Goal: Task Accomplishment & Management: Use online tool/utility

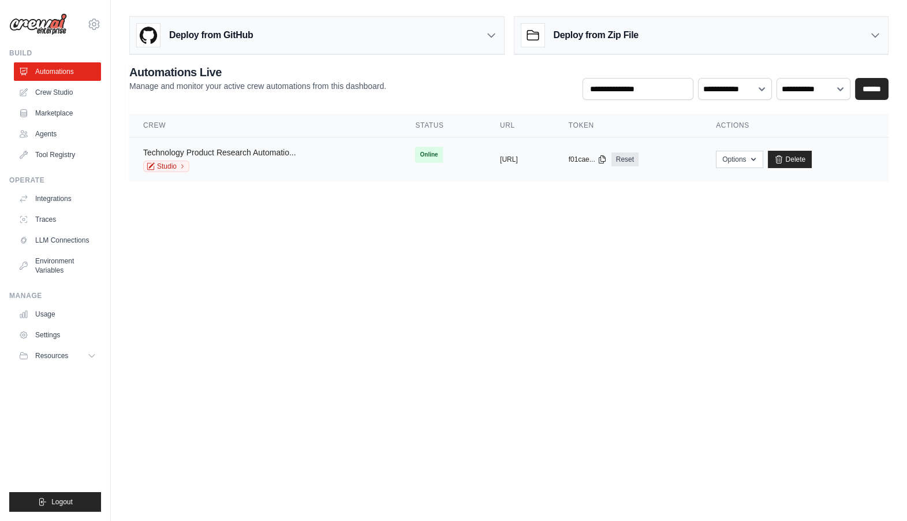
click at [260, 155] on link "Technology Product Research Automatio..." at bounding box center [219, 152] width 153 height 9
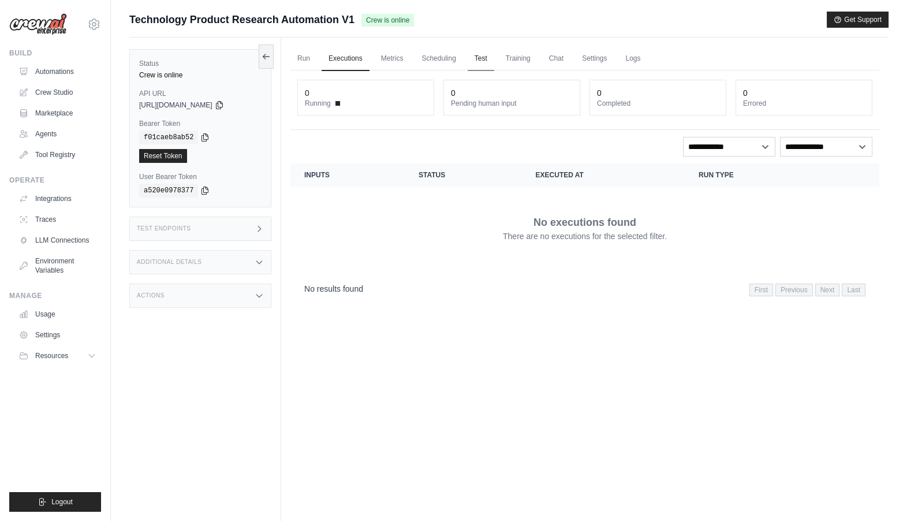
click at [482, 58] on link "Test" at bounding box center [481, 59] width 27 height 24
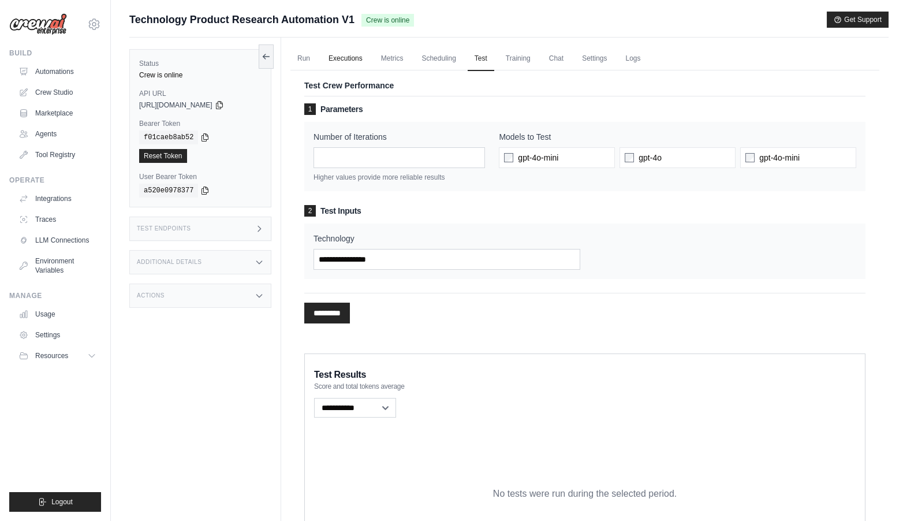
click at [337, 55] on link "Executions" at bounding box center [346, 59] width 48 height 24
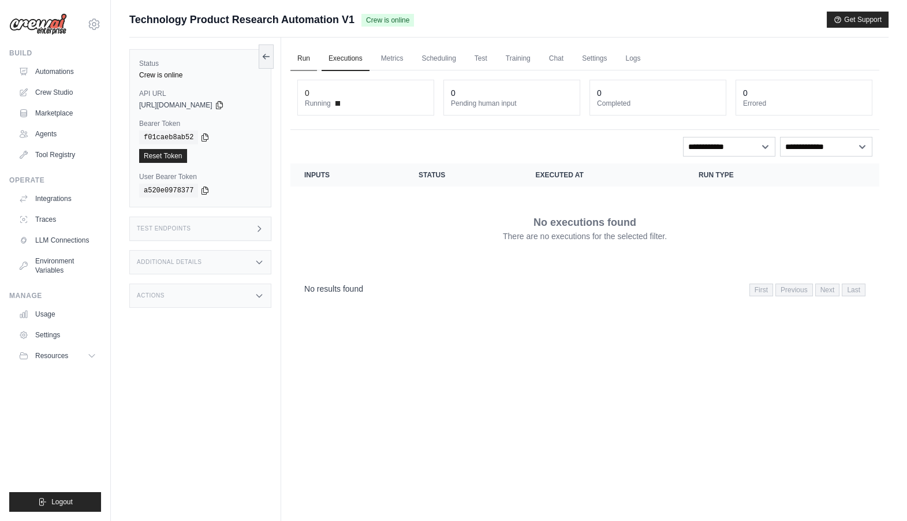
click at [302, 58] on link "Run" at bounding box center [303, 59] width 27 height 24
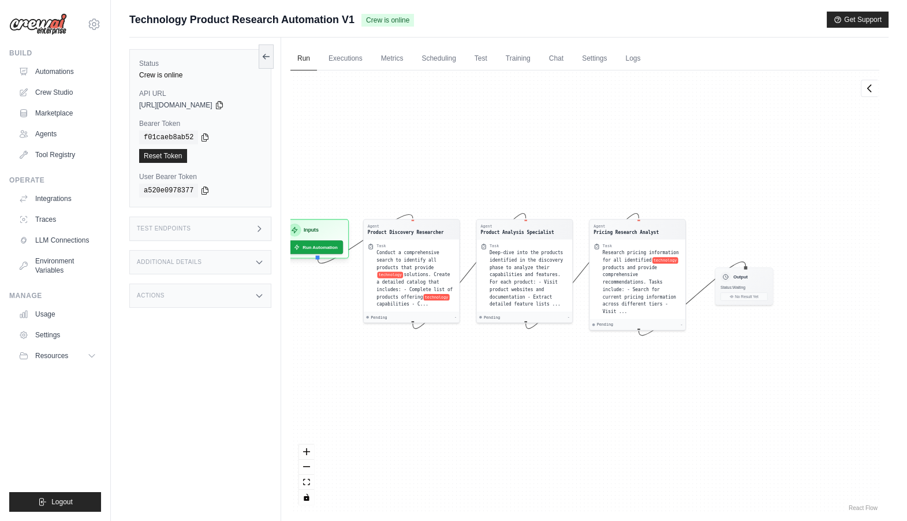
drag, startPoint x: 404, startPoint y: 222, endPoint x: 372, endPoint y: 197, distance: 40.3
click at [372, 197] on div "Agent Product Discovery Researcher Task Conduct a comprehensive search to ident…" at bounding box center [584, 291] width 589 height 443
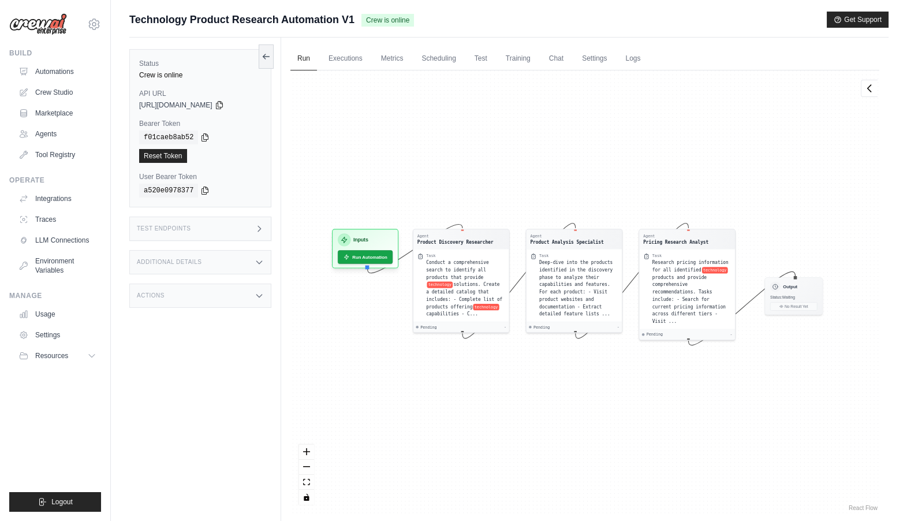
drag, startPoint x: 489, startPoint y: 378, endPoint x: 513, endPoint y: 395, distance: 29.8
click at [513, 395] on div "Agent Product Discovery Researcher Task Conduct a comprehensive search to ident…" at bounding box center [584, 291] width 589 height 443
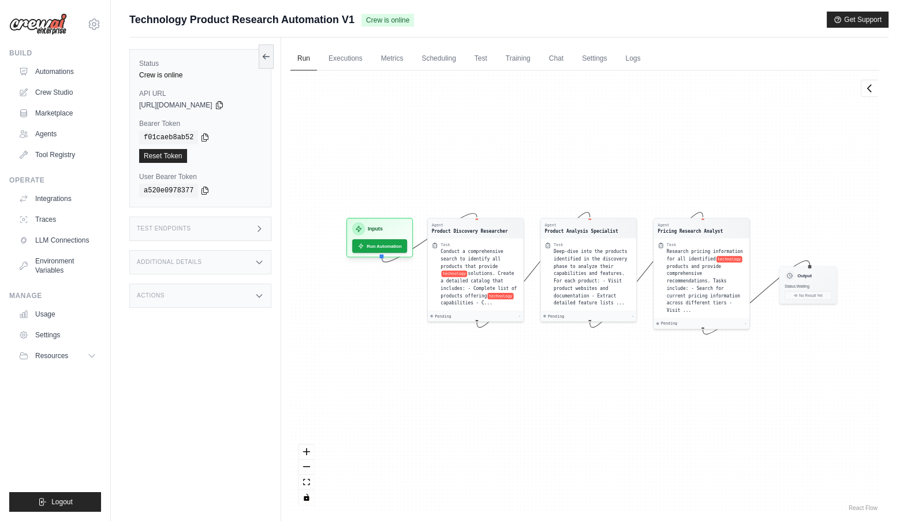
drag, startPoint x: 693, startPoint y: 156, endPoint x: 707, endPoint y: 145, distance: 18.1
click at [707, 145] on div "Agent Product Discovery Researcher Task Conduct a comprehensive search to ident…" at bounding box center [584, 291] width 589 height 443
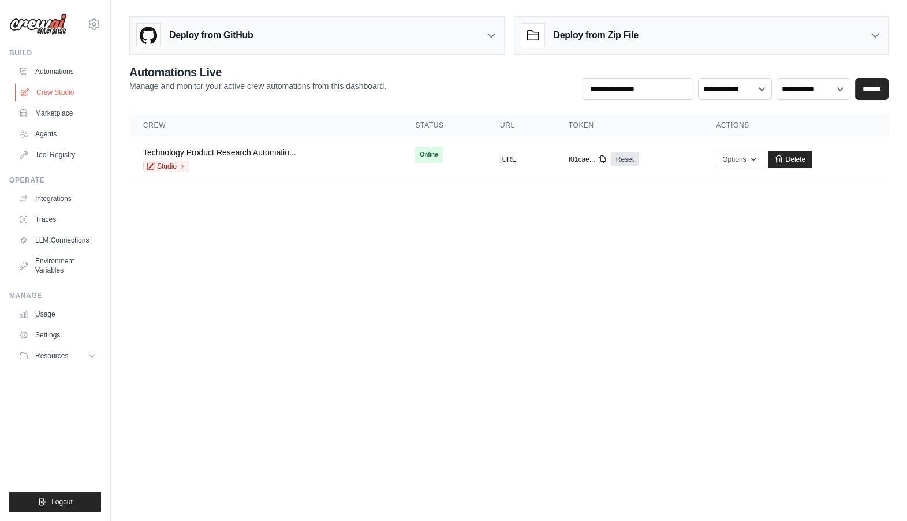
click at [51, 90] on link "Crew Studio" at bounding box center [58, 92] width 87 height 18
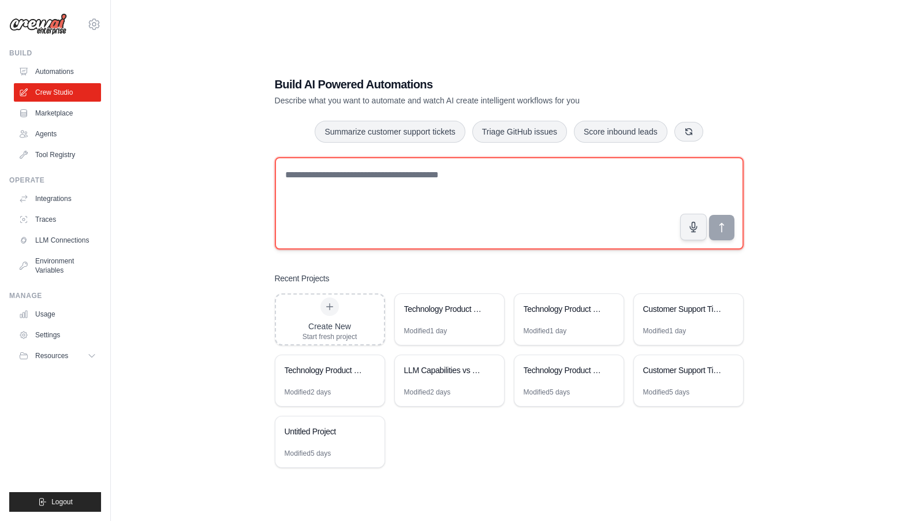
click at [316, 203] on textarea at bounding box center [509, 203] width 469 height 92
paste textarea "**********"
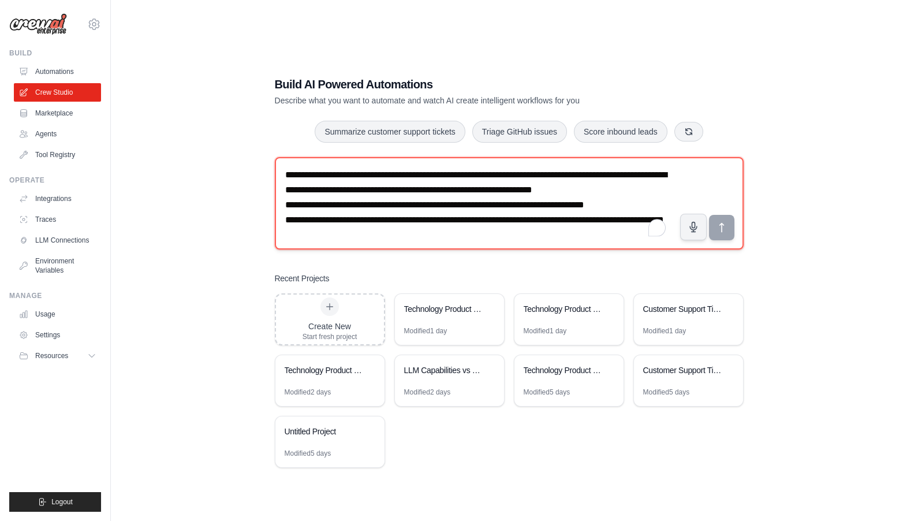
scroll to position [7, 0]
type textarea "**********"
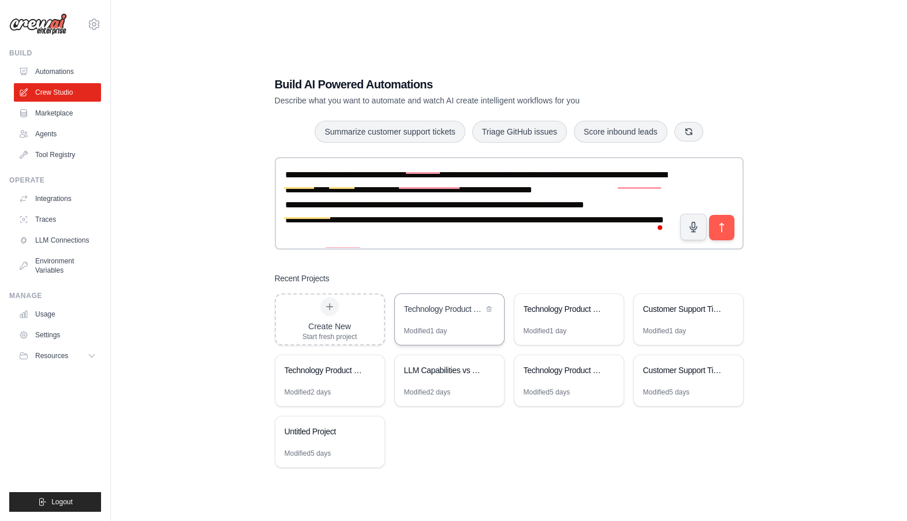
click at [437, 314] on div "Technology Product Research Automation" at bounding box center [443, 309] width 79 height 12
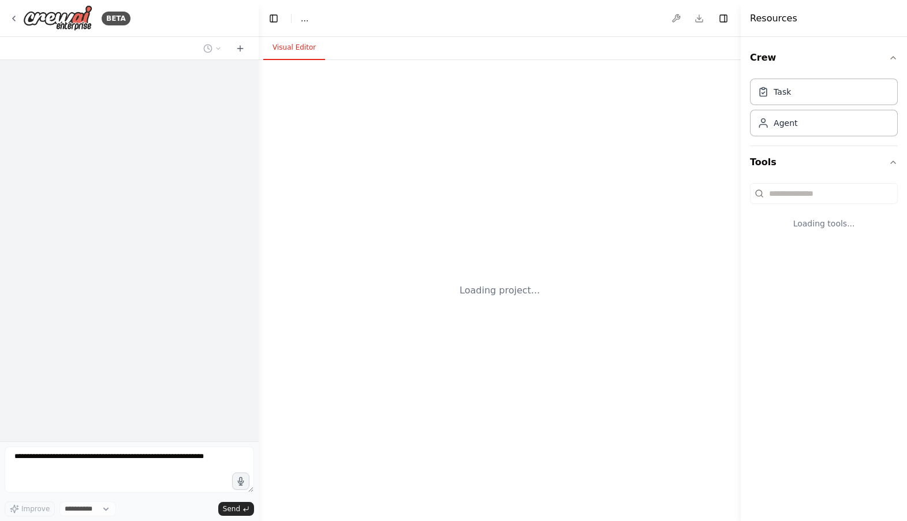
select select "****"
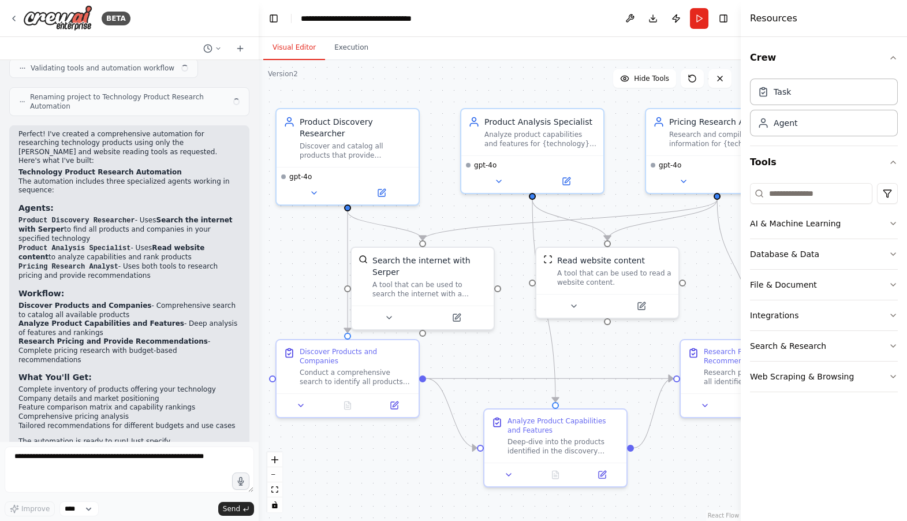
scroll to position [629, 0]
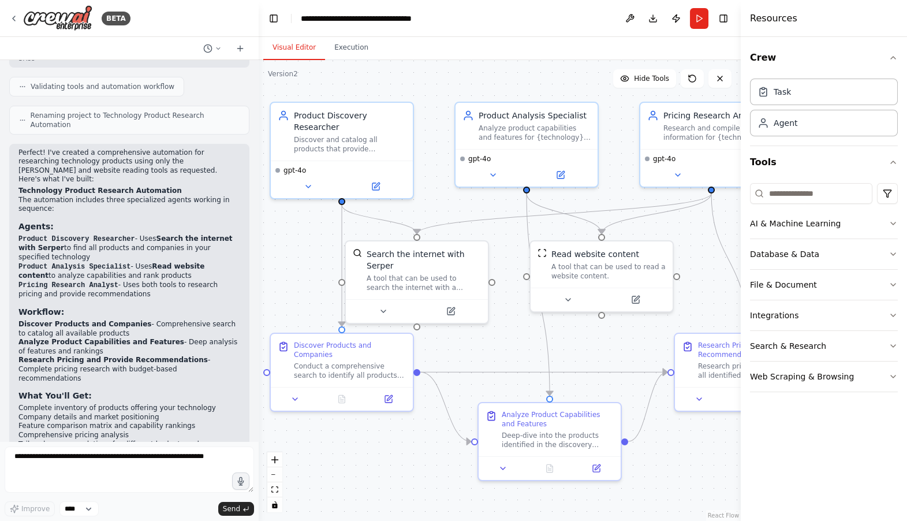
drag, startPoint x: 321, startPoint y: 297, endPoint x: 274, endPoint y: 281, distance: 49.5
click at [274, 281] on div ".deletable-edge-delete-btn { width: 20px; height: 20px; border: 0px solid #ffff…" at bounding box center [500, 290] width 482 height 461
click at [722, 19] on button "Toggle Right Sidebar" at bounding box center [724, 18] width 16 height 16
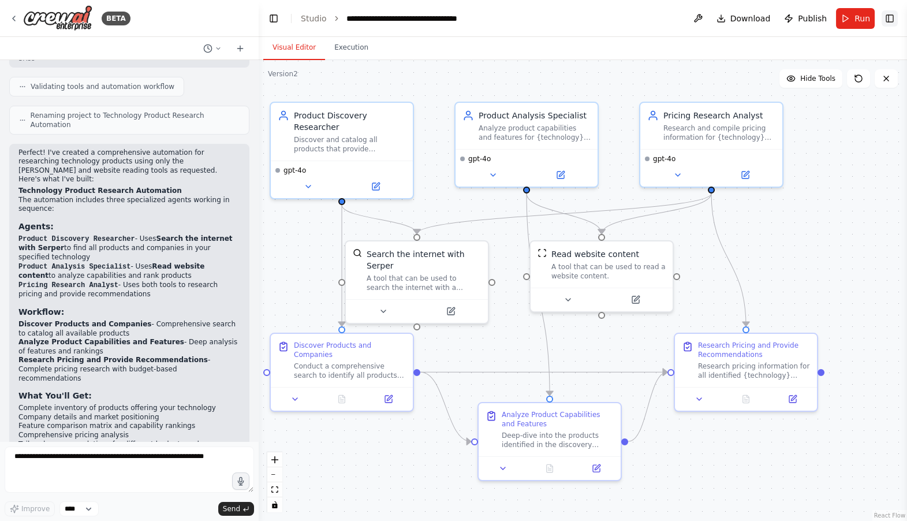
click at [889, 16] on button "Toggle Right Sidebar" at bounding box center [890, 18] width 16 height 16
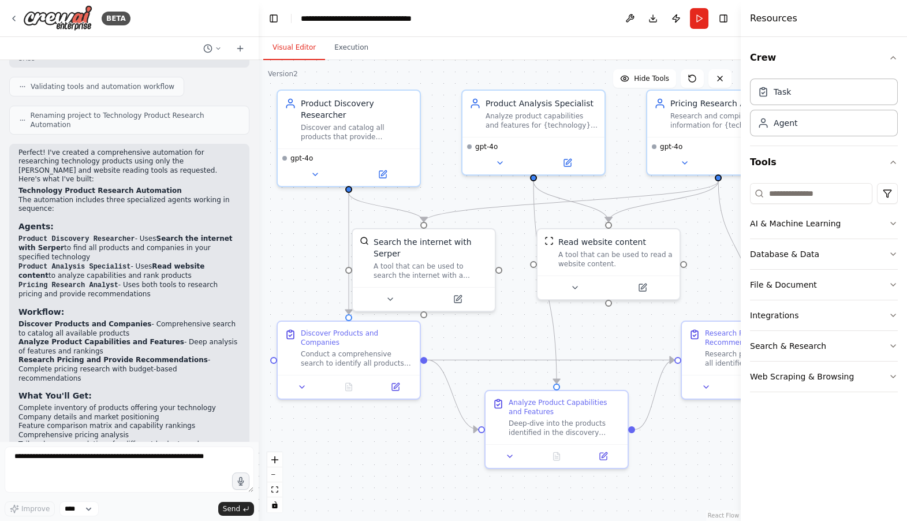
drag, startPoint x: 696, startPoint y: 226, endPoint x: 704, endPoint y: 214, distance: 13.8
click at [705, 214] on div ".deletable-edge-delete-btn { width: 20px; height: 20px; border: 0px solid #ffff…" at bounding box center [500, 290] width 482 height 461
